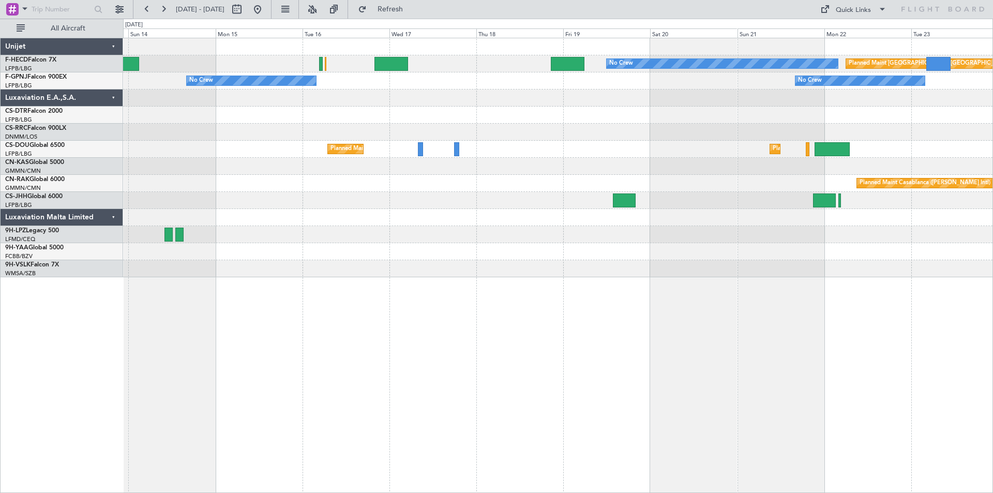
click at [187, 100] on div "No Crew Planned Maint [GEOGRAPHIC_DATA] ([GEOGRAPHIC_DATA]) No Crew No Crew No …" at bounding box center [558, 157] width 870 height 239
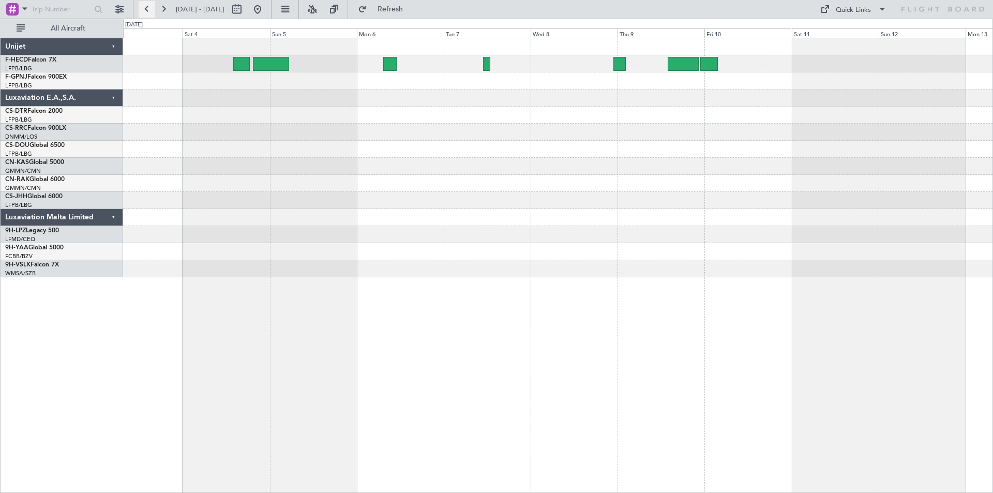
click at [145, 8] on button at bounding box center [147, 9] width 17 height 17
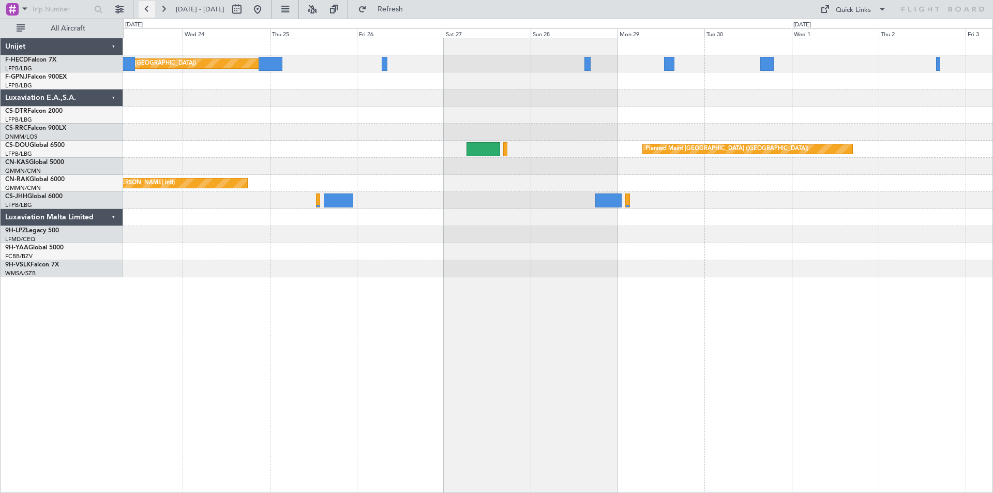
click at [145, 8] on button at bounding box center [147, 9] width 17 height 17
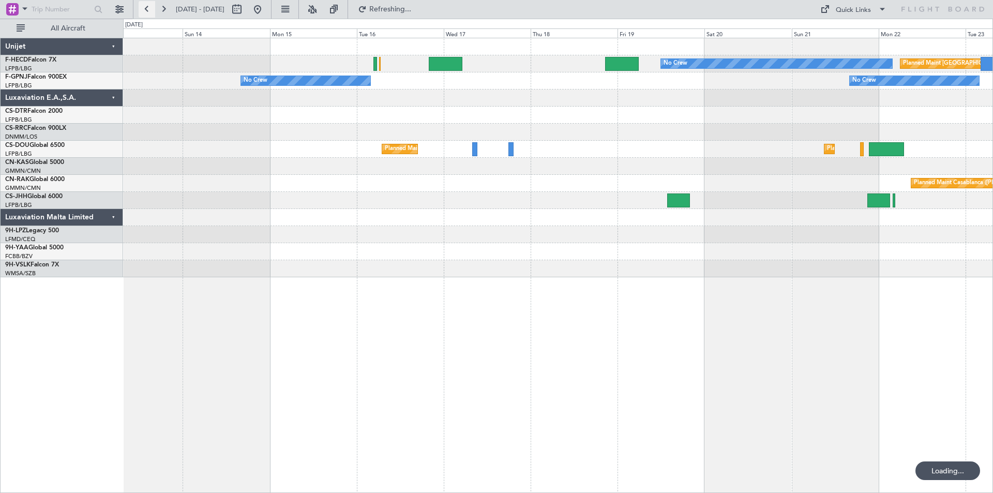
click at [145, 8] on button at bounding box center [147, 9] width 17 height 17
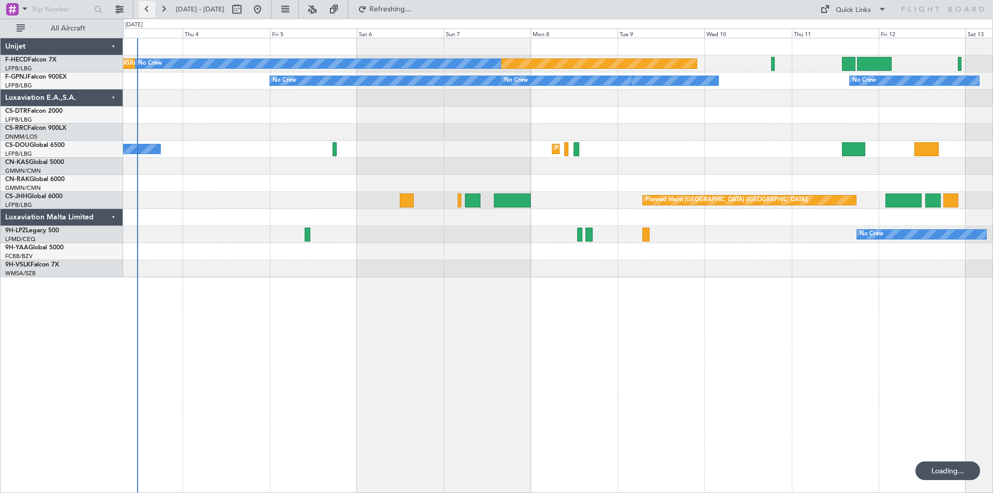
click at [145, 8] on button at bounding box center [147, 9] width 17 height 17
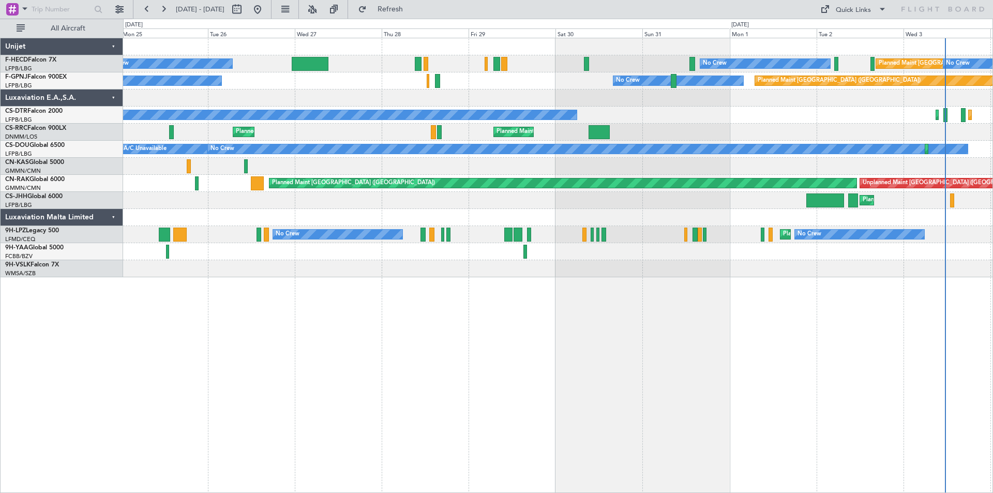
click at [773, 207] on div "Planned Maint [GEOGRAPHIC_DATA] ([GEOGRAPHIC_DATA]) Planned Maint [GEOGRAPHIC_D…" at bounding box center [558, 200] width 870 height 17
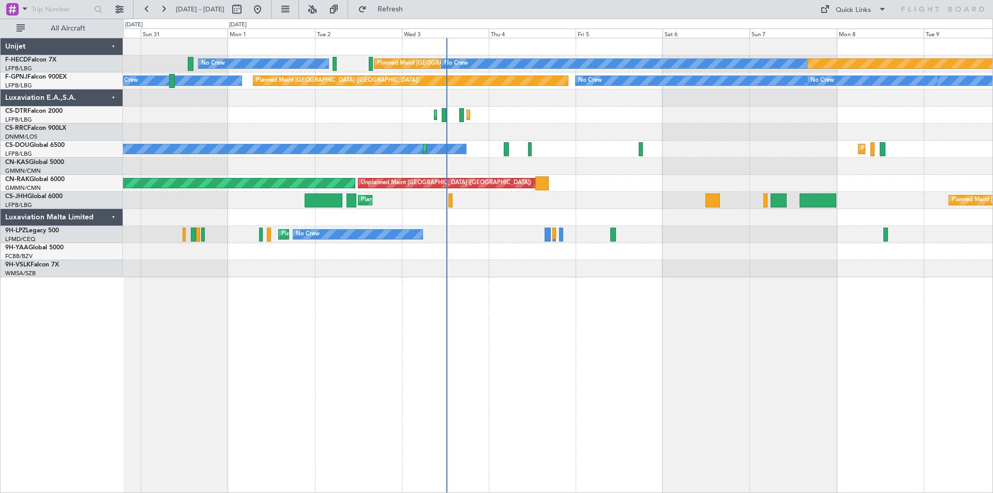
click at [423, 318] on div "Planned Maint [GEOGRAPHIC_DATA] ([GEOGRAPHIC_DATA]) No Crew No Crew Planned Mai…" at bounding box center [558, 265] width 870 height 455
click at [166, 10] on button at bounding box center [163, 9] width 17 height 17
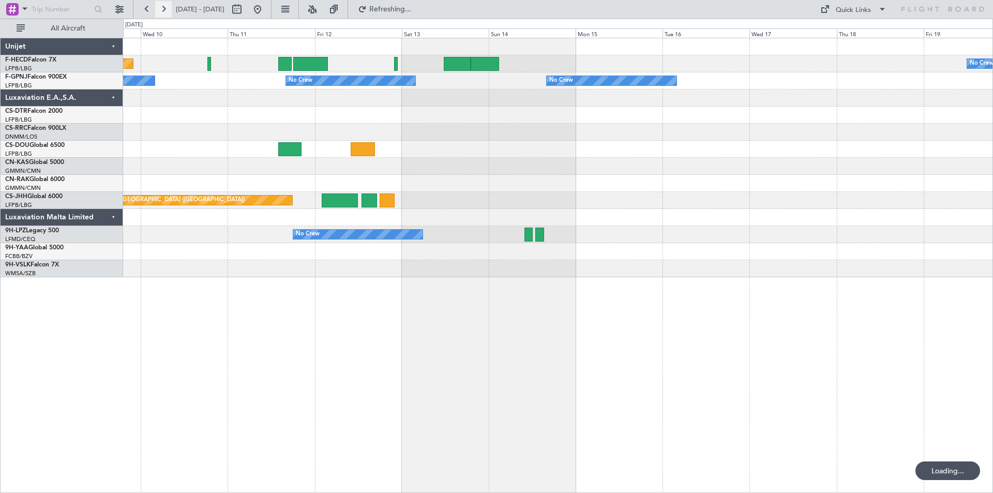
click at [165, 9] on button at bounding box center [163, 9] width 17 height 17
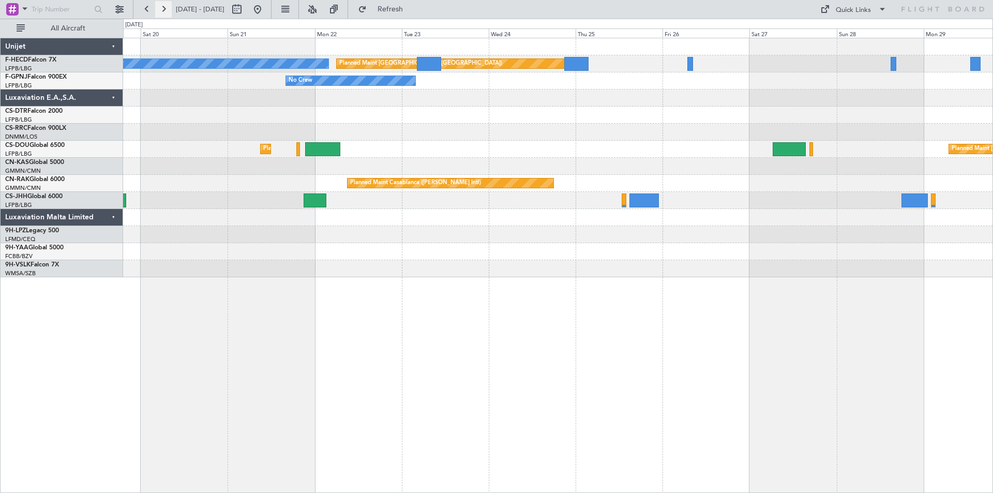
click at [162, 7] on button at bounding box center [163, 9] width 17 height 17
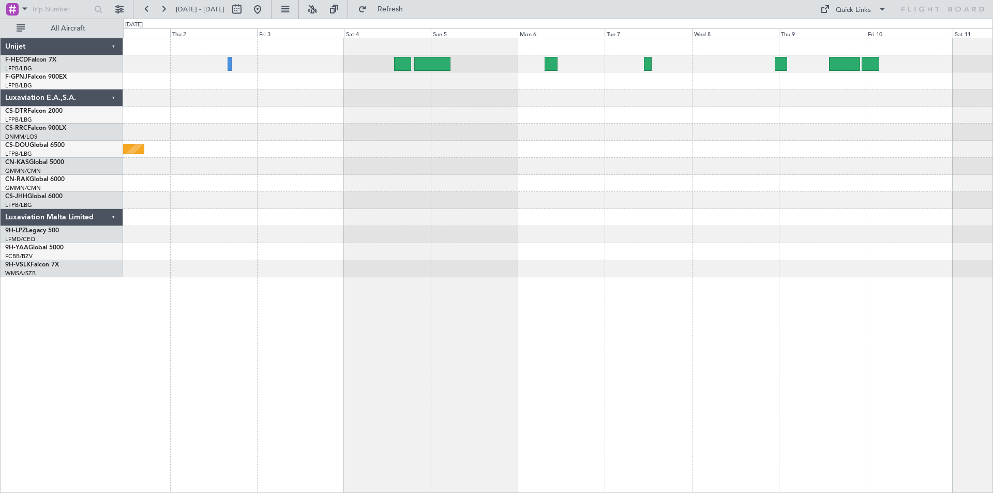
click at [460, 131] on div "Planned Maint [GEOGRAPHIC_DATA] ([GEOGRAPHIC_DATA])" at bounding box center [558, 157] width 870 height 239
